Goal: Task Accomplishment & Management: Use online tool/utility

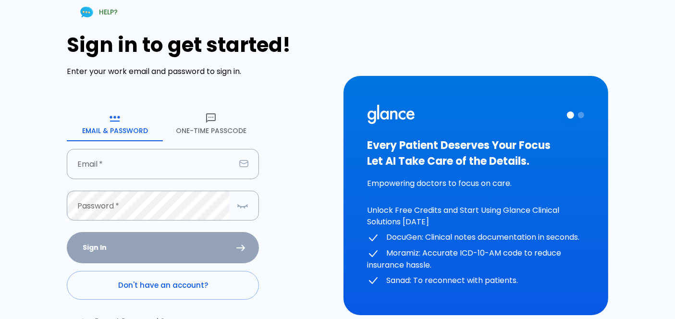
click at [142, 84] on div "Sign in to get started! Enter your work email and password to sign in. Email & …" at bounding box center [199, 188] width 265 height 310
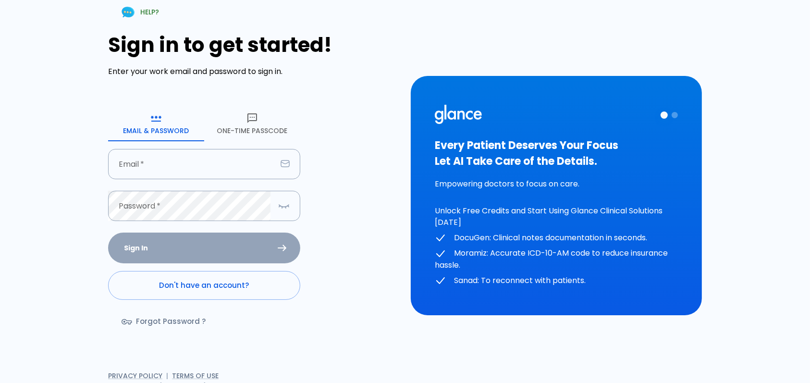
scroll to position [8, 0]
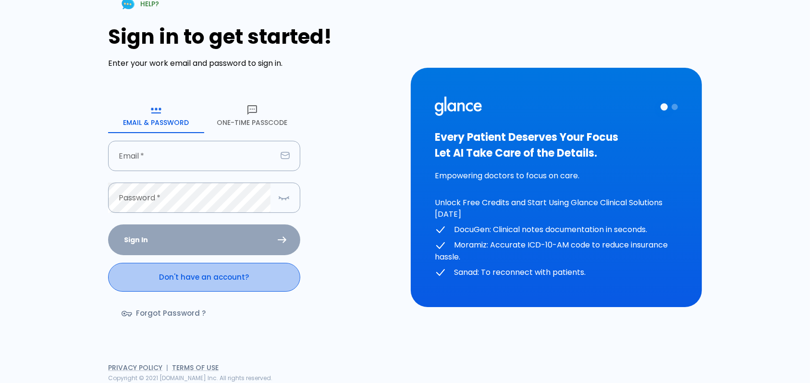
click at [244, 275] on link "Don't have an account?" at bounding box center [204, 277] width 192 height 29
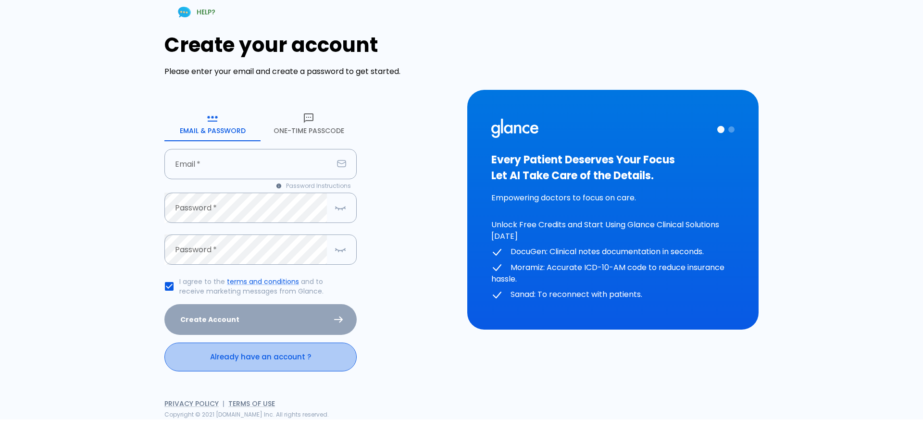
click at [244, 319] on link "Already have an account ?" at bounding box center [260, 357] width 192 height 29
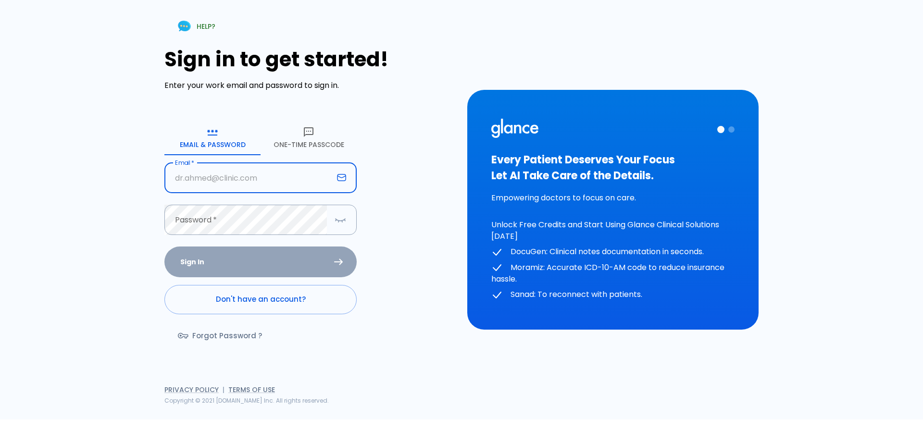
click at [231, 191] on input "text" at bounding box center [248, 178] width 169 height 30
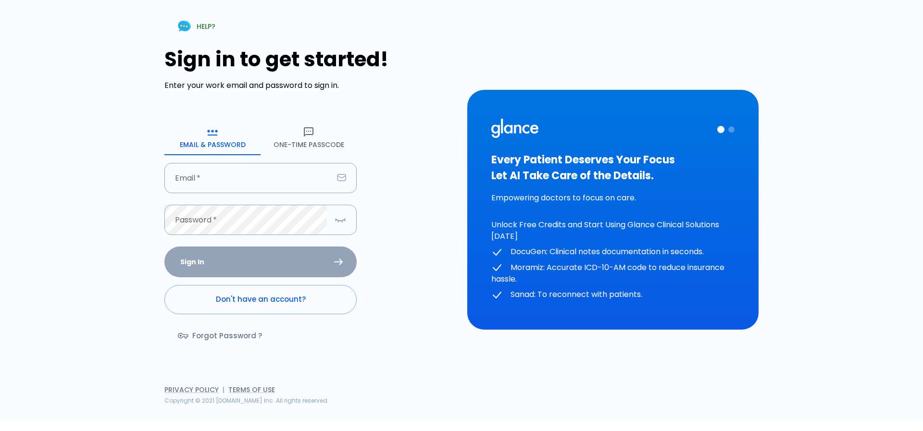
type input "[EMAIL_ADDRESS][DOMAIN_NAME]"
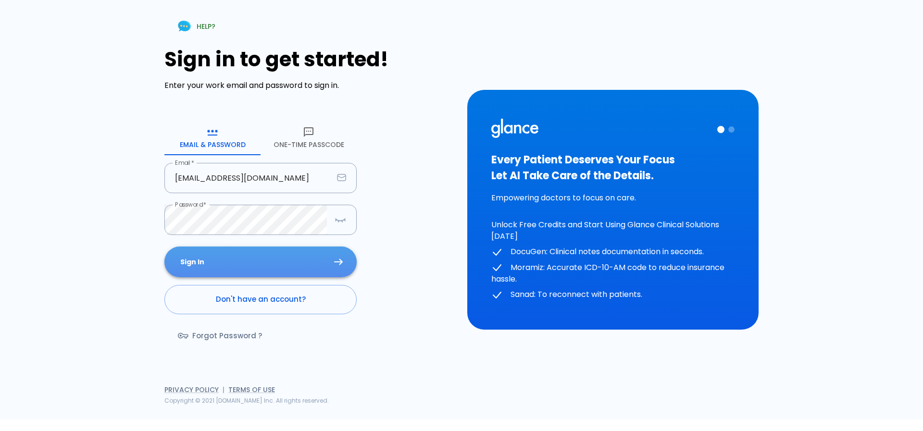
click at [258, 250] on button "Sign In" at bounding box center [260, 262] width 192 height 31
